Goal: Task Accomplishment & Management: Use online tool/utility

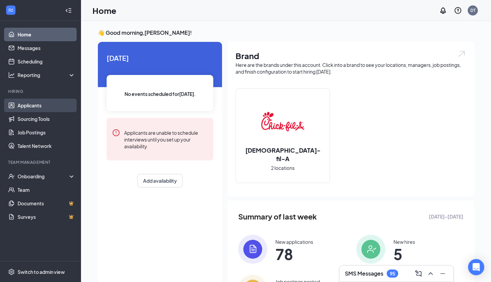
click at [35, 107] on link "Applicants" at bounding box center [47, 104] width 58 height 13
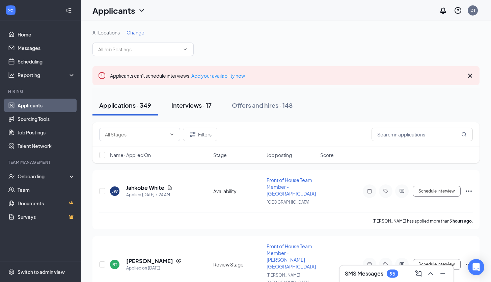
click at [194, 106] on div "Interviews · 17" at bounding box center [191, 105] width 40 height 8
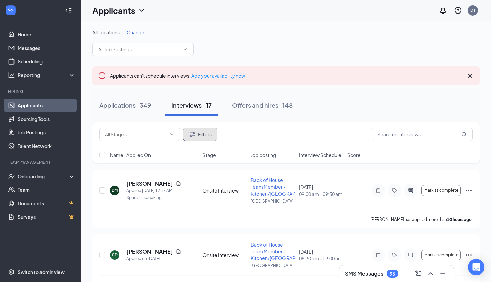
click at [204, 137] on button "Filters" at bounding box center [200, 133] width 34 height 13
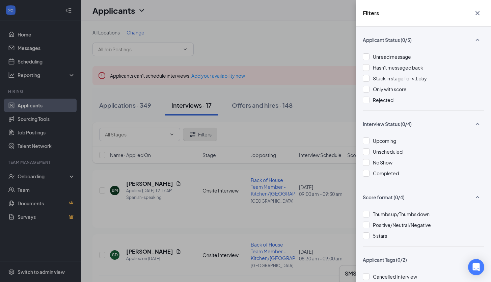
click at [204, 137] on div "Filters Applicant Status (0/5) Unread message Hasn't messaged back Stuck in sta…" at bounding box center [245, 141] width 491 height 282
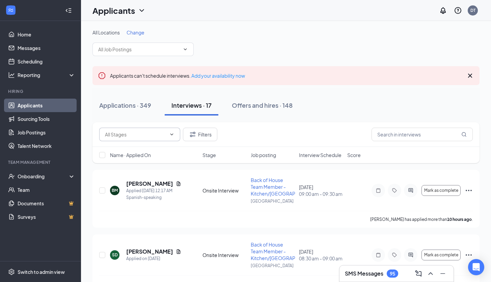
click at [173, 135] on icon "ChevronDown" at bounding box center [171, 134] width 5 height 5
click at [186, 50] on icon "ChevronDown" at bounding box center [184, 49] width 5 height 5
click at [185, 50] on icon "ChevronDown" at bounding box center [184, 49] width 5 height 5
click at [157, 50] on input "text" at bounding box center [139, 49] width 82 height 7
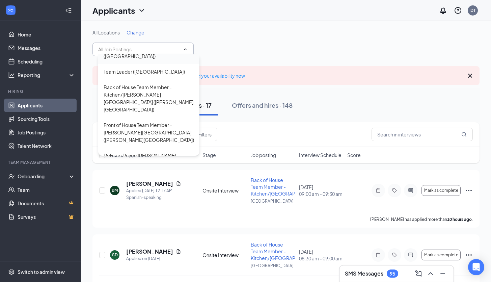
scroll to position [67, 0]
click at [132, 120] on div "Front of House Team Member - [PERSON_NAME][GEOGRAPHIC_DATA] ([PERSON_NAME][GEOG…" at bounding box center [149, 131] width 90 height 22
type input "Front of House Team Member - [PERSON_NAME][GEOGRAPHIC_DATA] ([PERSON_NAME][GEOG…"
